Goal: Information Seeking & Learning: Learn about a topic

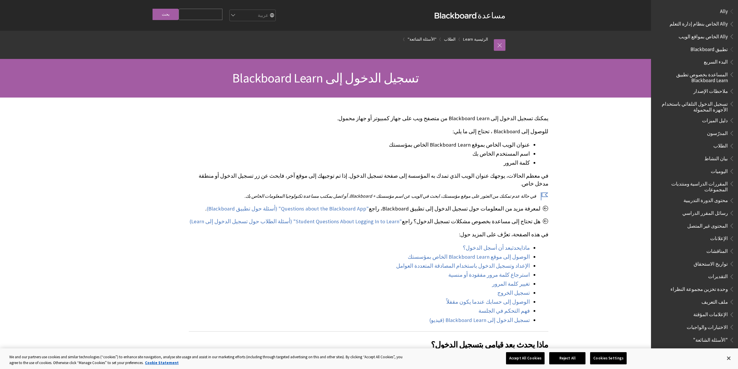
click at [469, 17] on strong "Blackboard" at bounding box center [456, 15] width 43 height 6
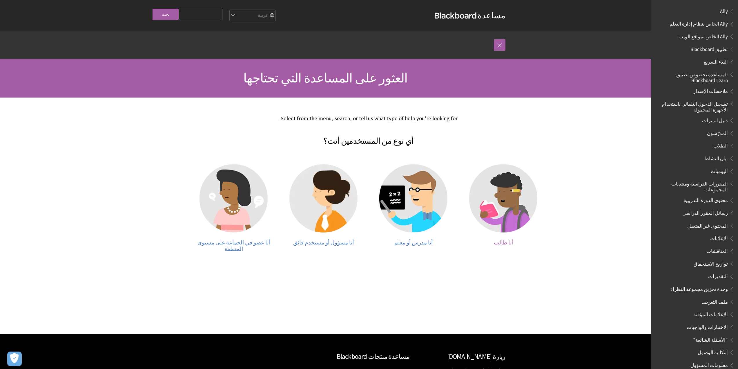
click at [498, 209] on img at bounding box center [503, 198] width 68 height 68
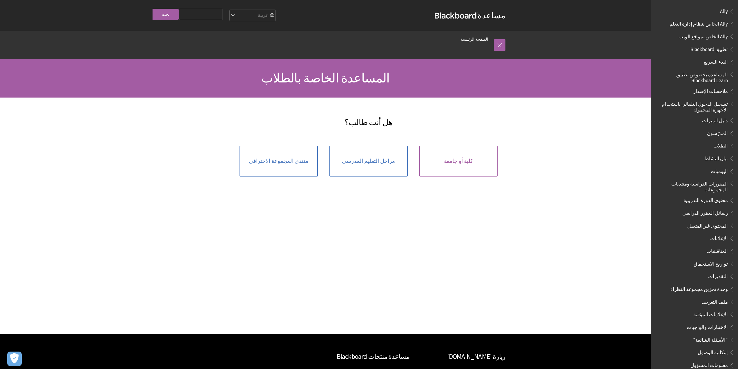
click at [451, 164] on link "كلية أو جامعة" at bounding box center [458, 161] width 78 height 31
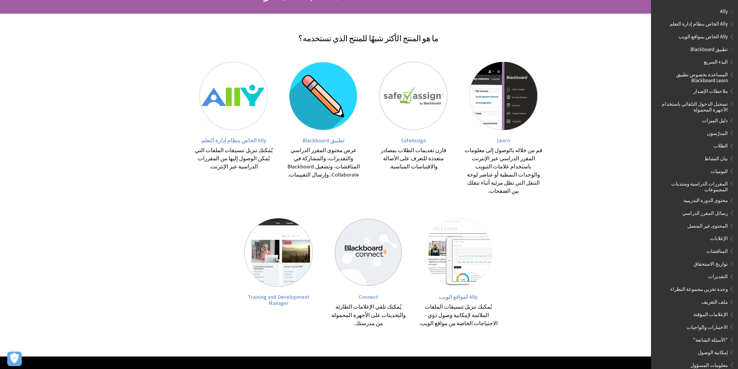
scroll to position [87, 0]
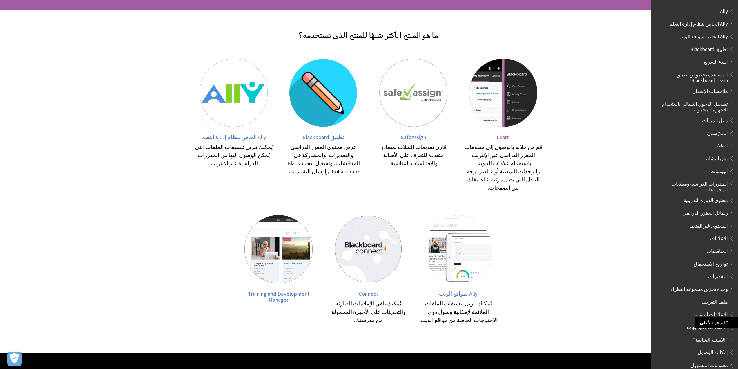
click at [508, 114] on img at bounding box center [503, 93] width 68 height 68
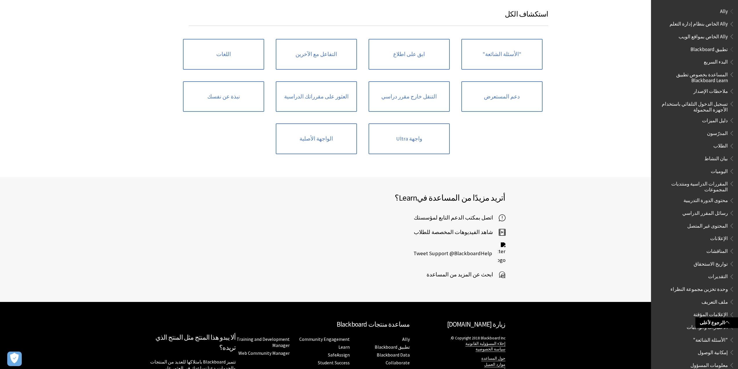
scroll to position [646, 0]
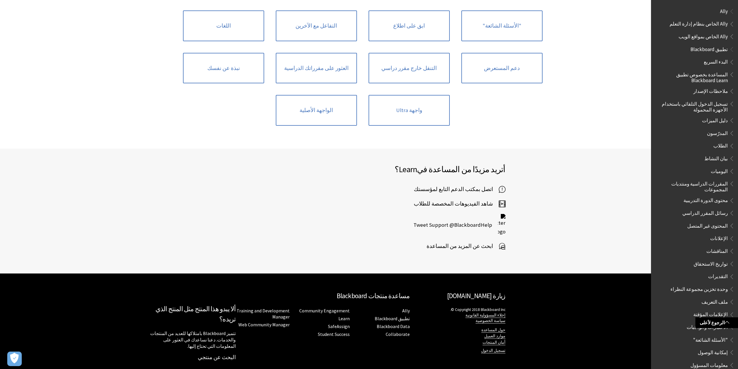
click at [482, 295] on link "زيارة [DOMAIN_NAME]" at bounding box center [476, 295] width 58 height 8
